Goal: Information Seeking & Learning: Compare options

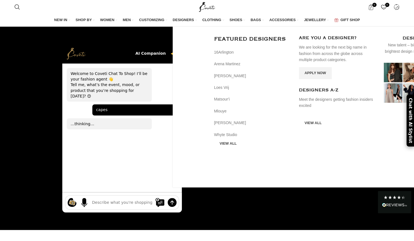
click at [194, 20] on span "DESIGNERS" at bounding box center [182, 19] width 21 height 5
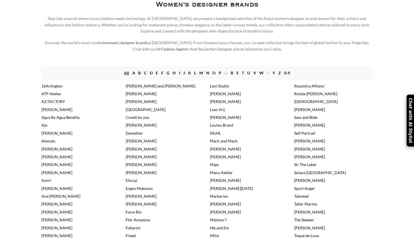
scroll to position [83, 0]
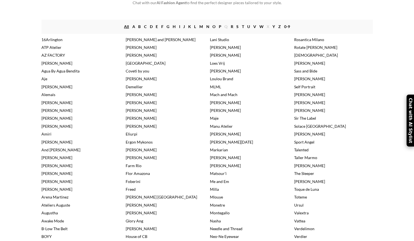
click at [300, 105] on link "[PERSON_NAME]" at bounding box center [309, 102] width 31 height 5
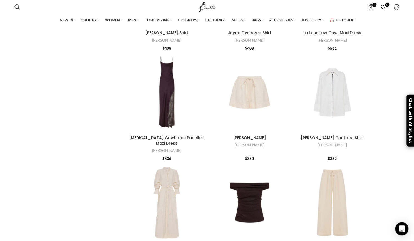
scroll to position [333, 0]
click at [169, 88] on div at bounding box center [167, 92] width 12 height 81
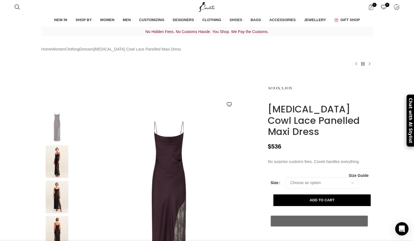
scroll to position [0, 292]
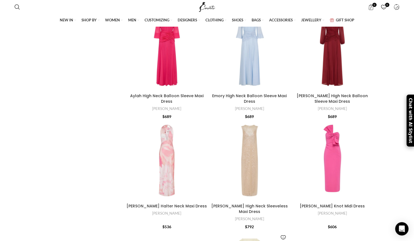
scroll to position [1321, 0]
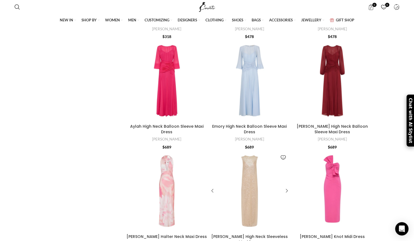
click at [249, 151] on div at bounding box center [249, 191] width 12 height 81
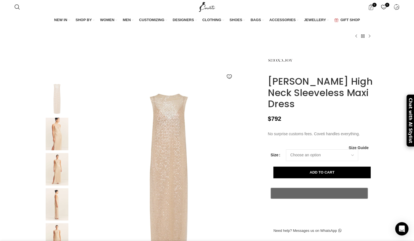
scroll to position [0, 175]
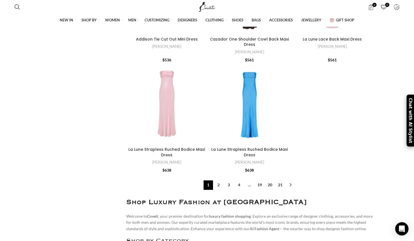
scroll to position [2004, 0]
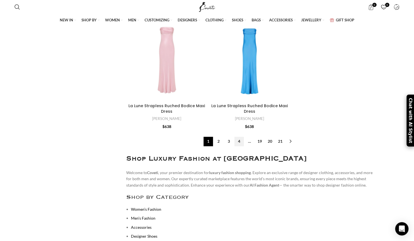
click at [240, 137] on link "4" at bounding box center [238, 141] width 9 height 9
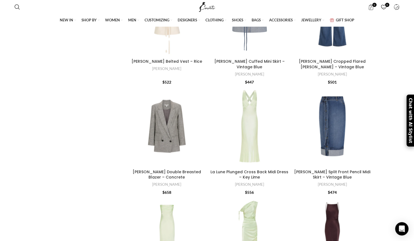
scroll to position [1527, 0]
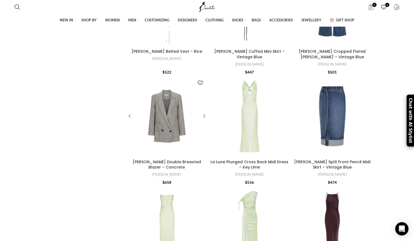
click at [170, 109] on div at bounding box center [172, 116] width 10 height 81
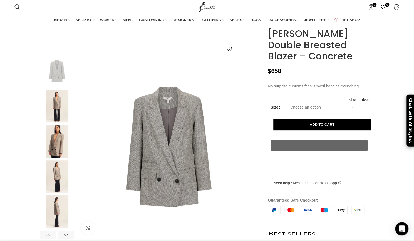
scroll to position [0, 234]
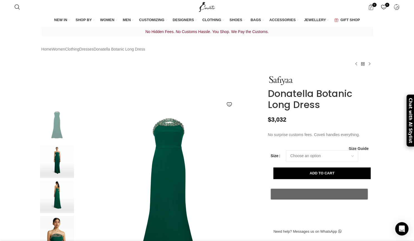
scroll to position [0, 58]
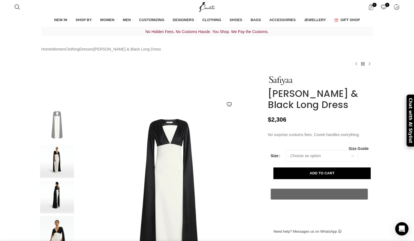
scroll to position [0, 117]
